Goal: Communication & Community: Answer question/provide support

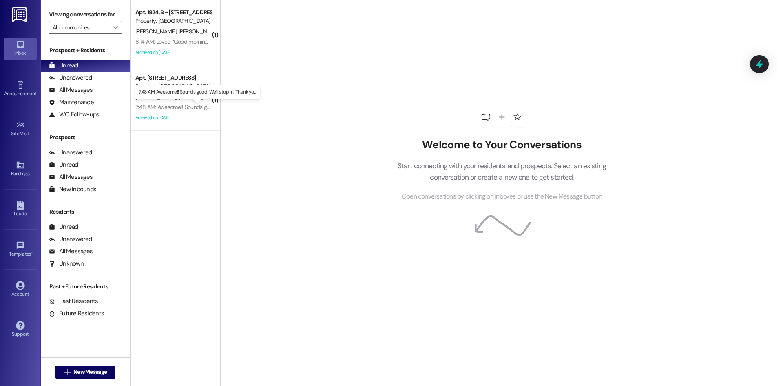
click at [176, 105] on div "7:48 AM: Awesome!! Sounds good! We'll stop in! Thank you 7:48 AM: Awesome!! Sou…" at bounding box center [204, 106] width 138 height 7
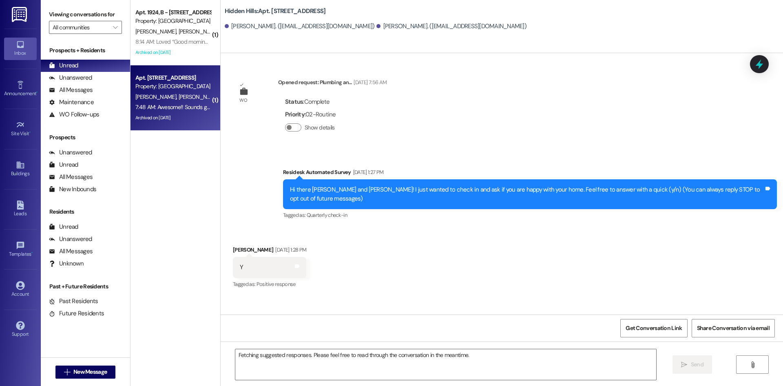
scroll to position [14691, 0]
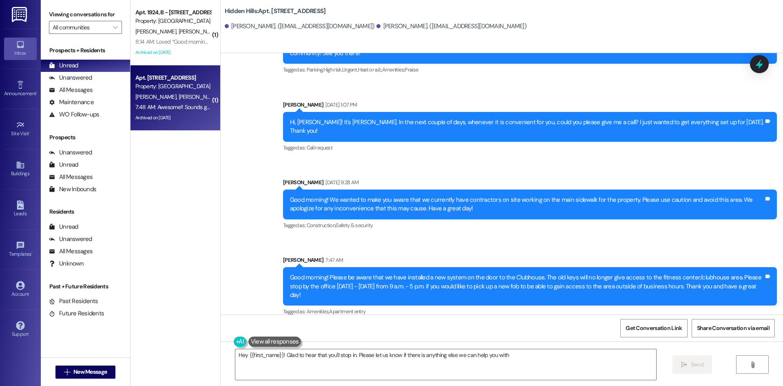
type textarea "Hey {{first_name}}! Glad to hear that you'll stop in. Please let us know if the…"
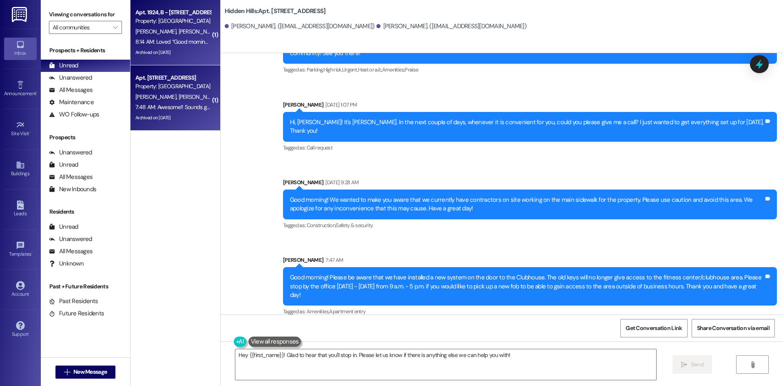
click at [171, 45] on div "8:14 AM: Loved “Good morning! Please be aware that we have installed a new syst…" at bounding box center [595, 41] width 921 height 7
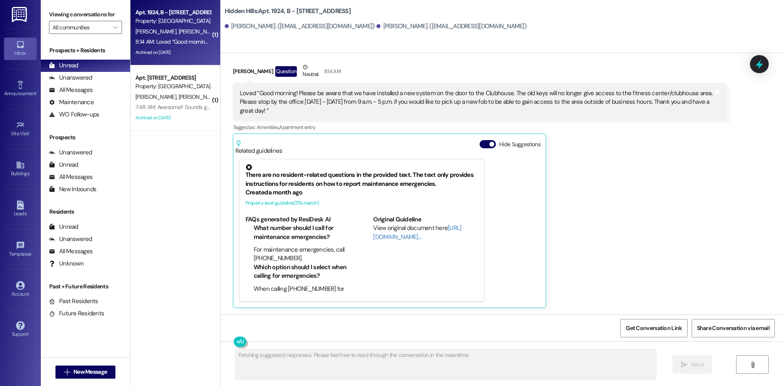
scroll to position [12298, 0]
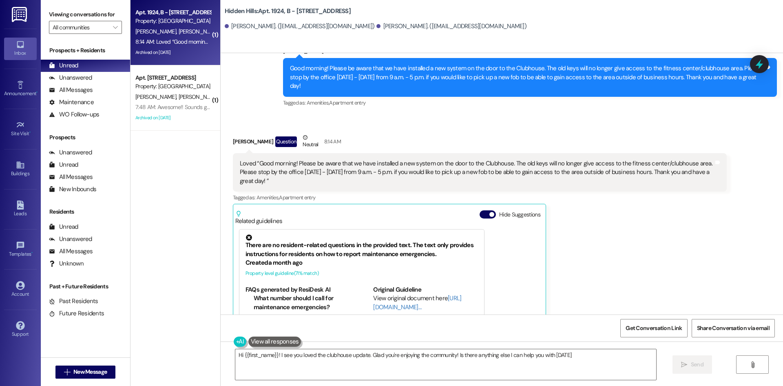
type textarea "Hi {{first_name}}! I see you loved the clubhouse update. Glad you're enjoying t…"
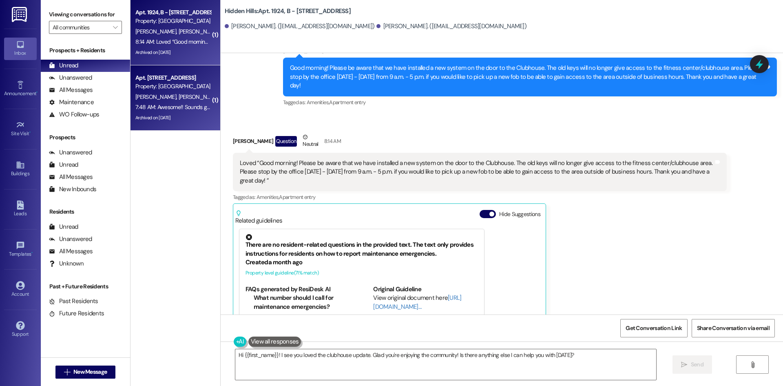
click at [187, 122] on div "Archived on [DATE]" at bounding box center [173, 118] width 77 height 10
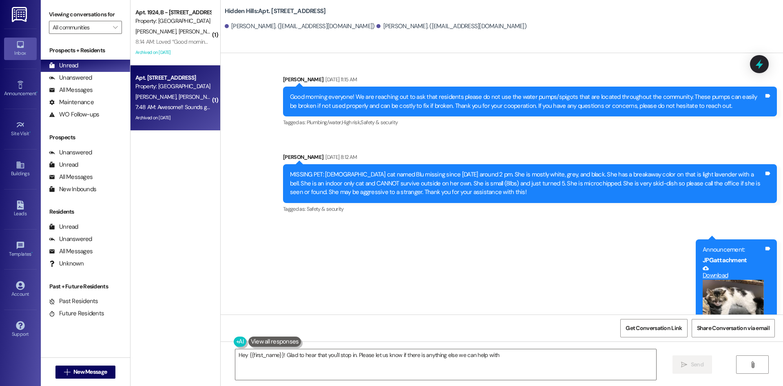
type textarea "Hey {{first_name}}! Glad to hear that you'll stop in. Please let us know if the…"
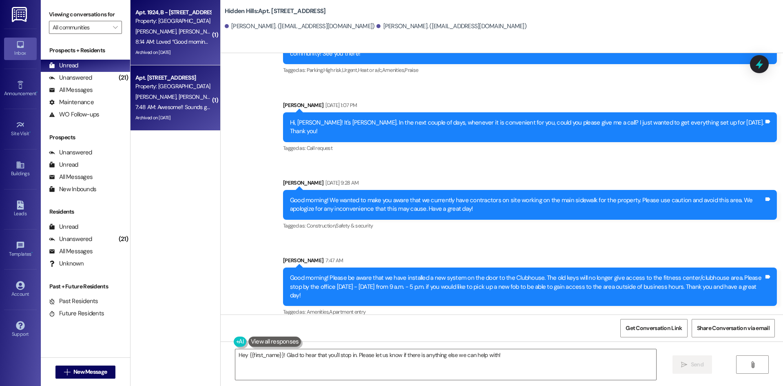
click at [179, 51] on div "Archived on [DATE]" at bounding box center [173, 52] width 77 height 10
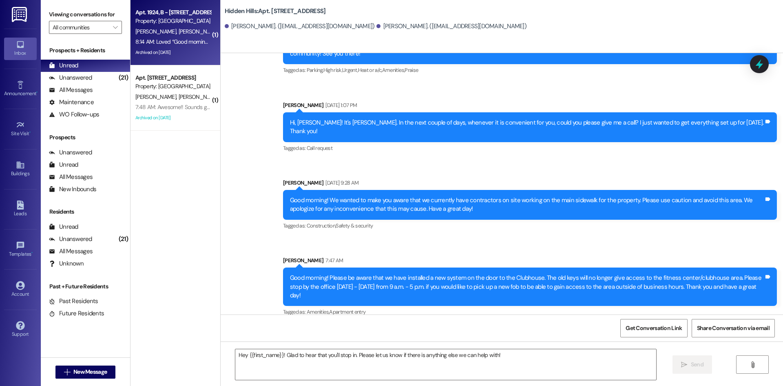
type textarea "Fetching suggested responses. Please feel free to read through the conversation…"
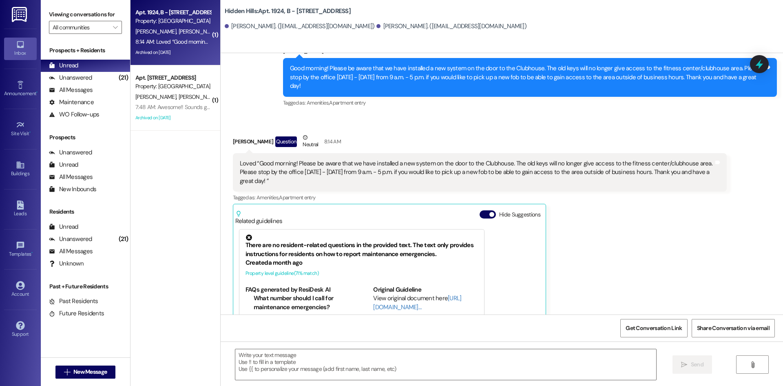
scroll to position [12298, 0]
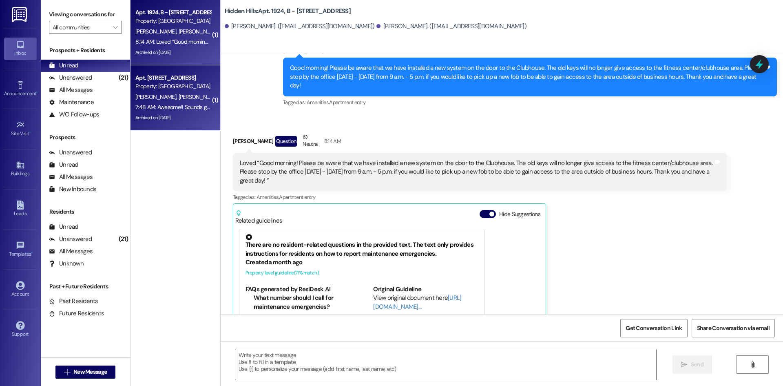
click at [185, 107] on div "7:48 AM: Awesome!! Sounds good! We'll stop in! Thank you 7:48 AM: Awesome!! Sou…" at bounding box center [204, 106] width 138 height 7
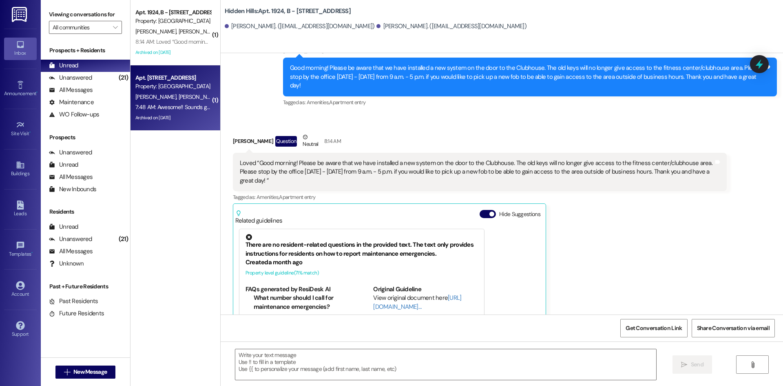
type textarea "Fetching suggested responses. Please feel free to read through the conversation…"
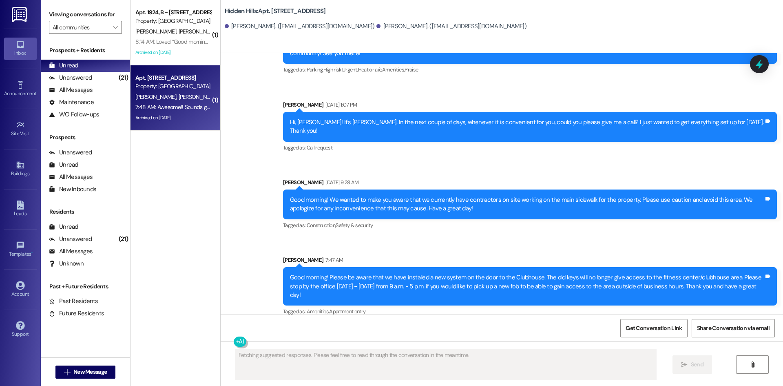
scroll to position [14691, 0]
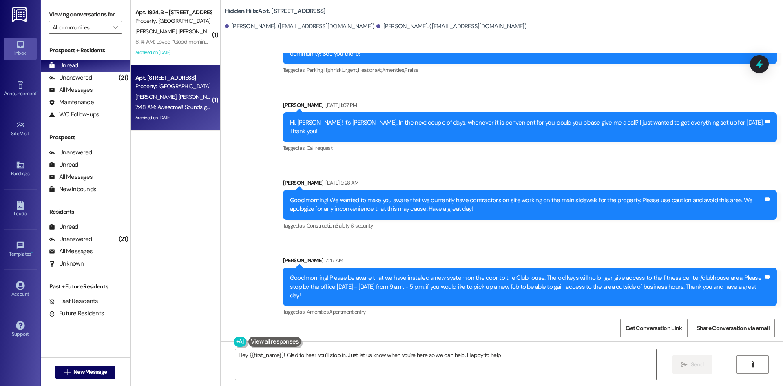
type textarea "Hey {{first_name}}! Glad to hear you'll stop in. Just let us know when you're h…"
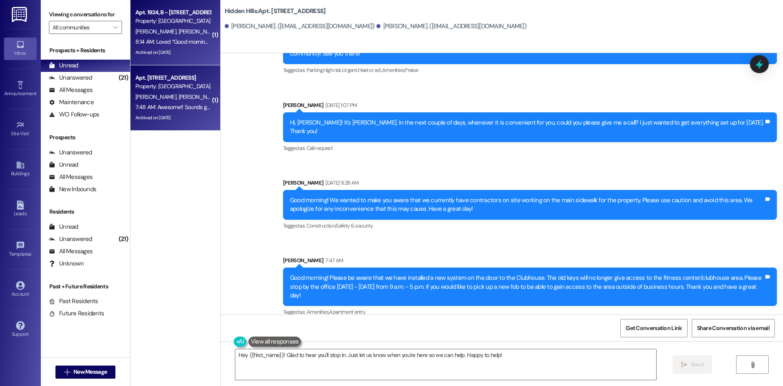
click at [178, 29] on div "J. Martinuk T. Davis" at bounding box center [173, 32] width 77 height 10
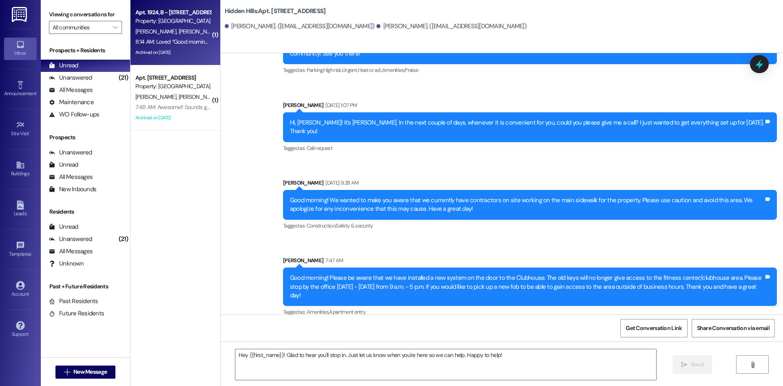
type textarea "Fetching suggested responses. Please feel free to read through the conversation…"
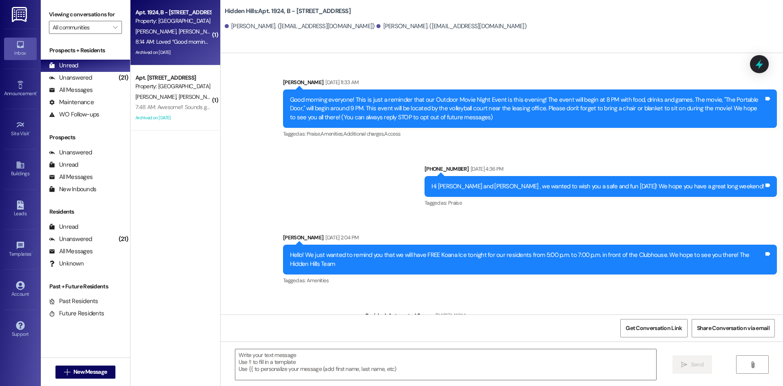
scroll to position [12298, 0]
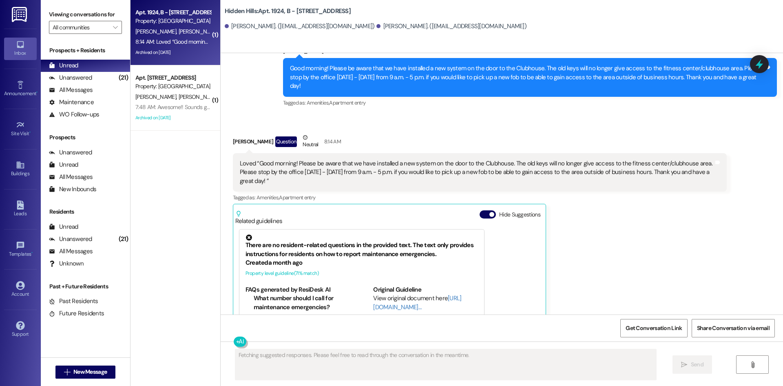
type textarea "Fetching suggested responses. Please feel free to read through the conversation…"
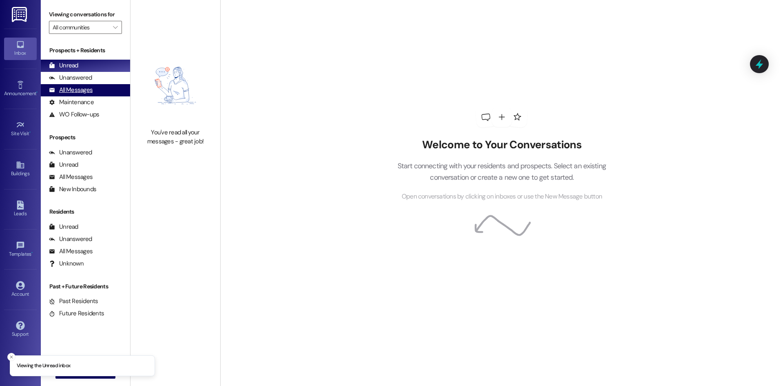
click at [79, 88] on div "All Messages" at bounding box center [71, 90] width 44 height 9
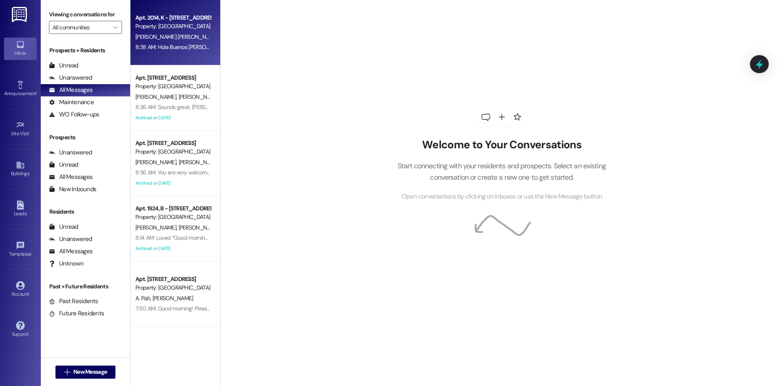
click at [180, 37] on div "[PERSON_NAME] [PERSON_NAME]" at bounding box center [173, 37] width 77 height 10
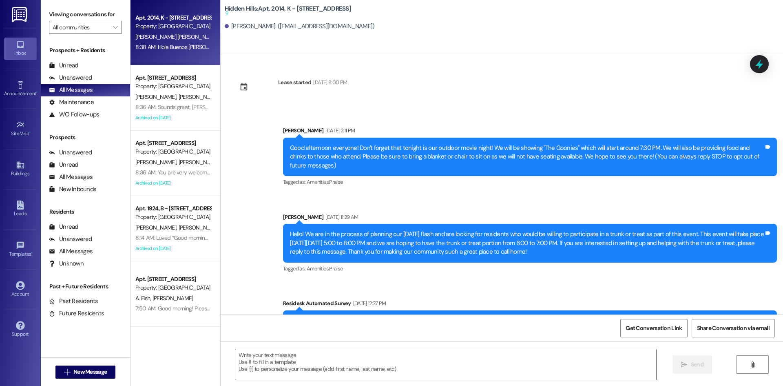
type textarea "Fetching suggested responses. Please feel free to read through the conversation…"
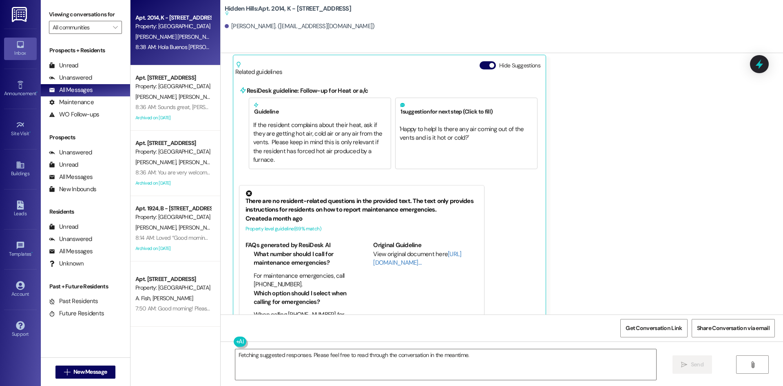
click at [21, 157] on div "Buildings Go to Buildings" at bounding box center [20, 169] width 33 height 40
click at [21, 169] on icon at bounding box center [20, 164] width 9 height 9
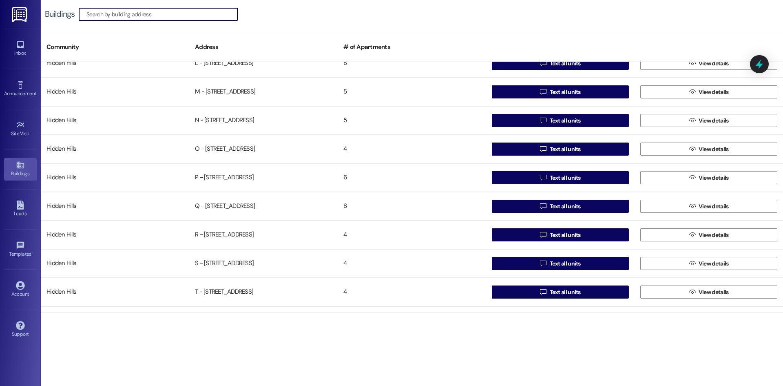
scroll to position [431, 0]
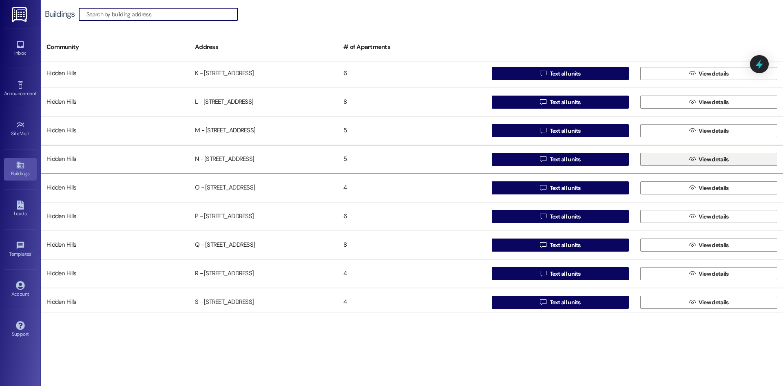
click at [699, 165] on button " View details" at bounding box center [709, 159] width 137 height 13
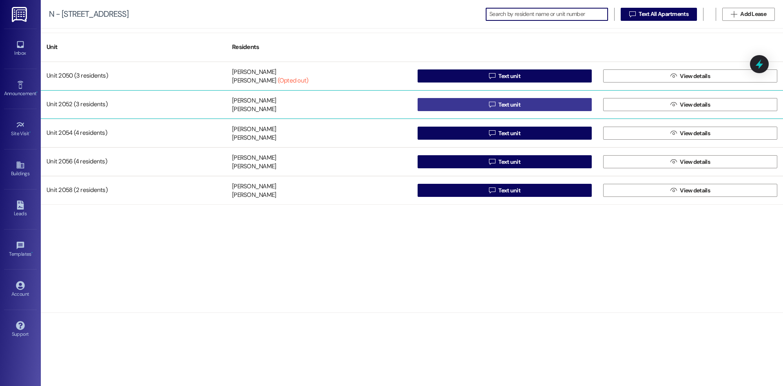
click at [566, 104] on button " Text unit" at bounding box center [505, 104] width 174 height 13
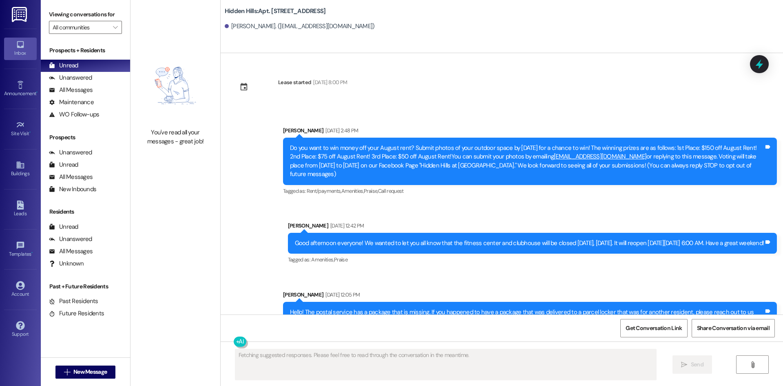
scroll to position [9643, 0]
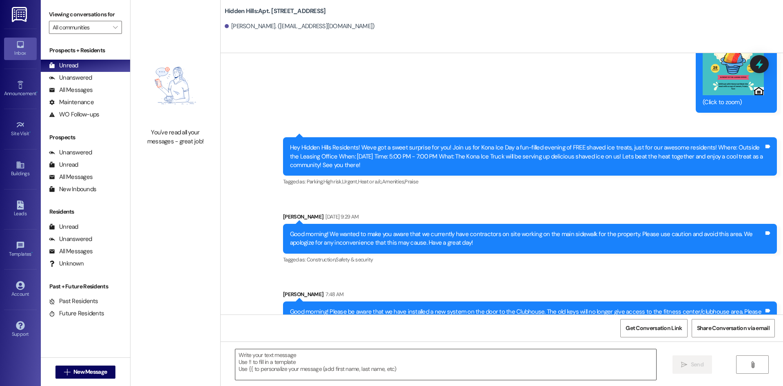
click at [359, 361] on textarea at bounding box center [445, 364] width 421 height 31
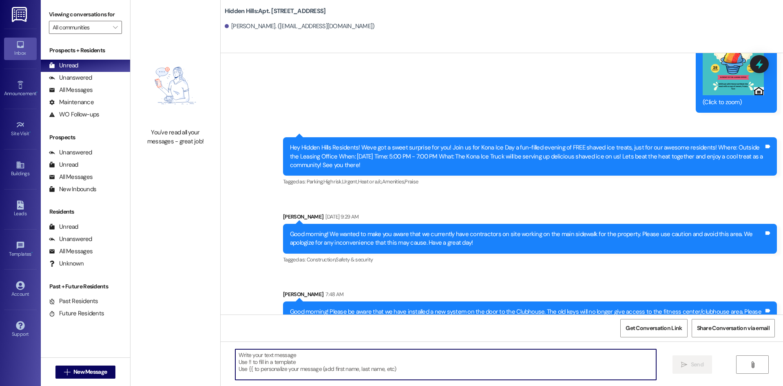
click at [355, 360] on textarea at bounding box center [445, 364] width 421 height 31
click at [419, 359] on textarea at bounding box center [445, 364] width 421 height 31
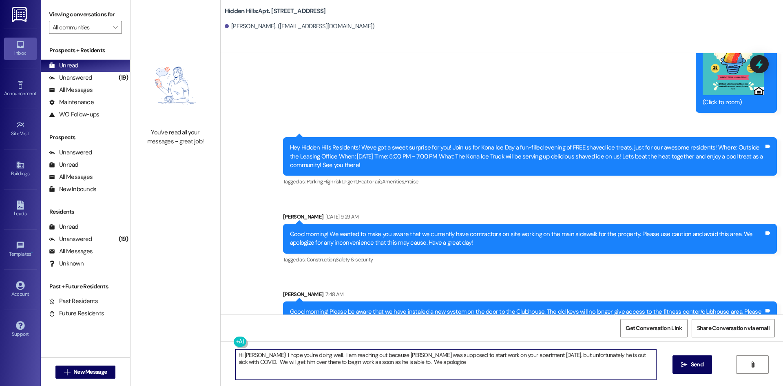
click at [621, 355] on textarea "Hi [PERSON_NAME]! I hope you're doing well. I am reaching out because [PERSON_N…" at bounding box center [445, 364] width 421 height 31
click at [509, 364] on textarea "Hi [PERSON_NAME]! I hope you're doing well. I am reaching out because [PERSON_N…" at bounding box center [445, 364] width 421 height 31
type textarea "Hi [PERSON_NAME]! I hope you're doing well. I am reaching out because [PERSON_N…"
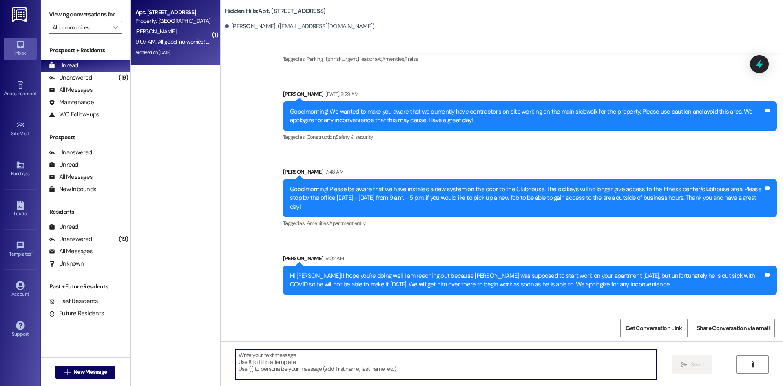
scroll to position [9766, 0]
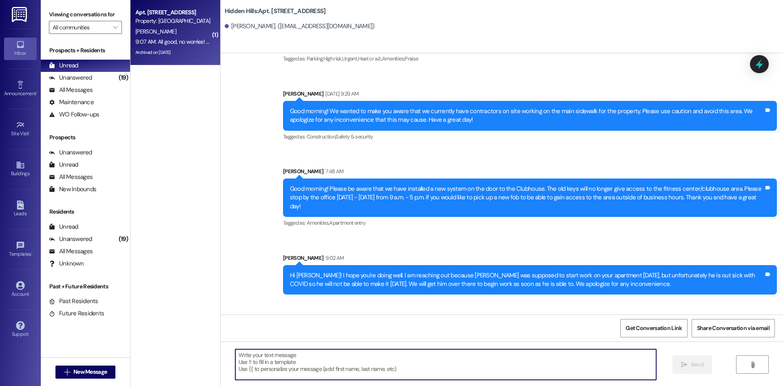
click at [421, 360] on textarea at bounding box center [445, 364] width 421 height 31
click at [421, 360] on textarea "We will absolutely do that!" at bounding box center [445, 364] width 421 height 31
type textarea "We will absolutely do that!"
click at [700, 367] on span "Send" at bounding box center [697, 364] width 13 height 9
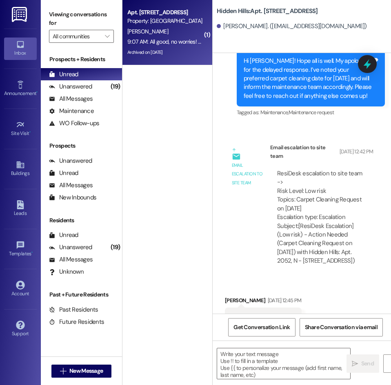
scroll to position [13521, 0]
